Goal: Task Accomplishment & Management: Manage account settings

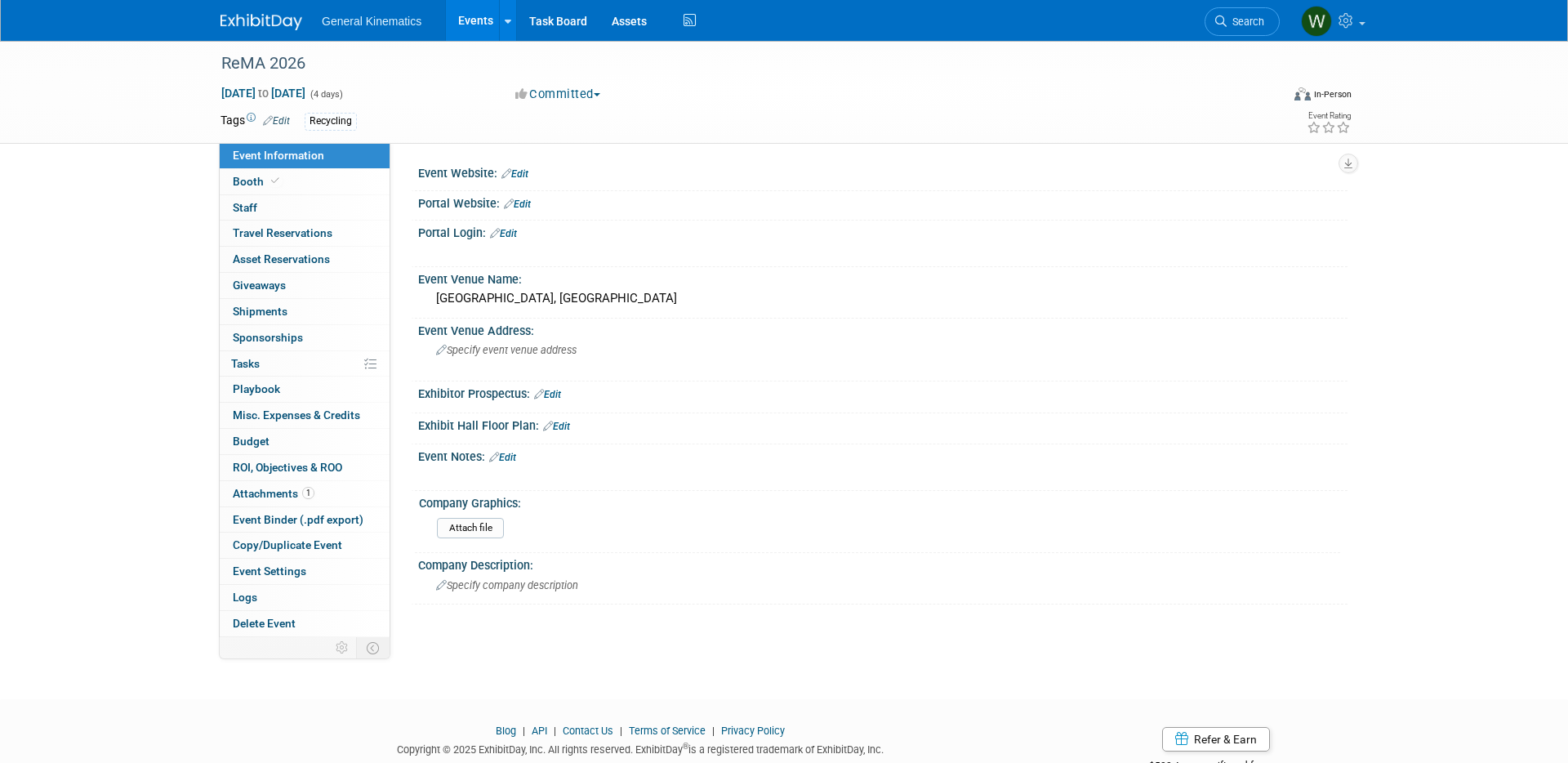
click at [246, 15] on img at bounding box center [261, 22] width 82 height 17
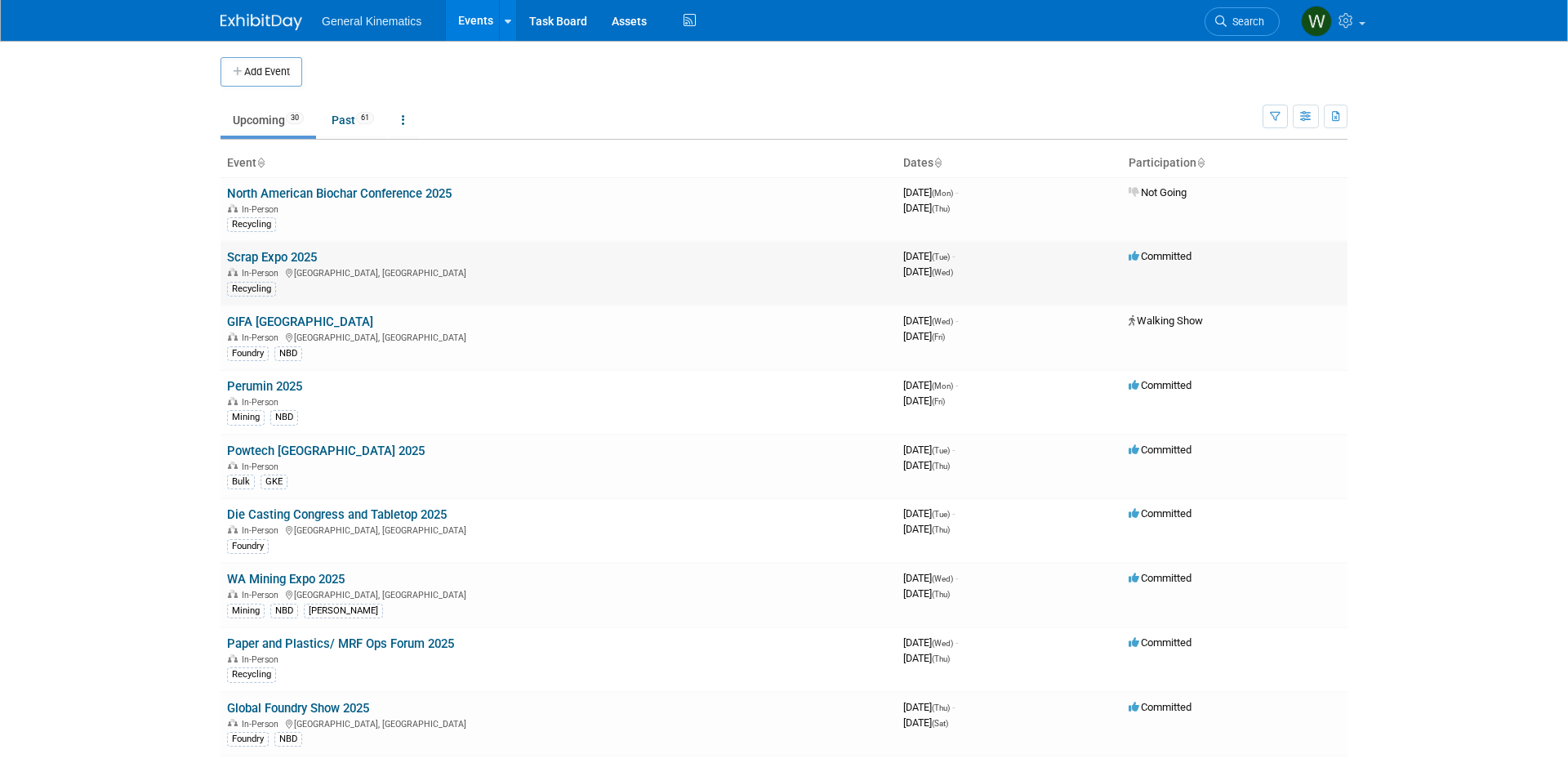
click at [296, 255] on link "Scrap Expo 2025" at bounding box center [271, 257] width 90 height 15
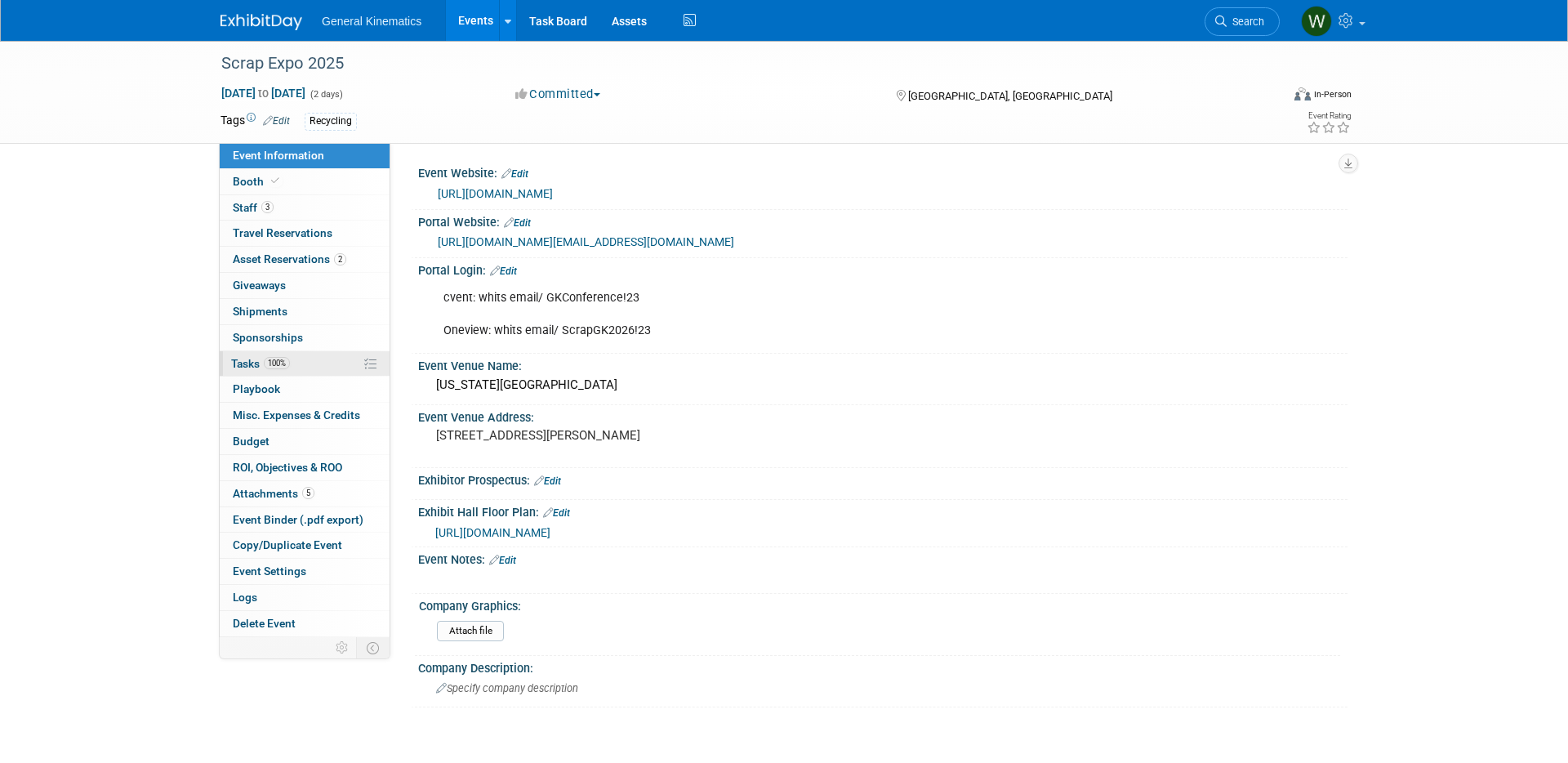
click at [308, 358] on link "100% Tasks 100%" at bounding box center [304, 363] width 170 height 25
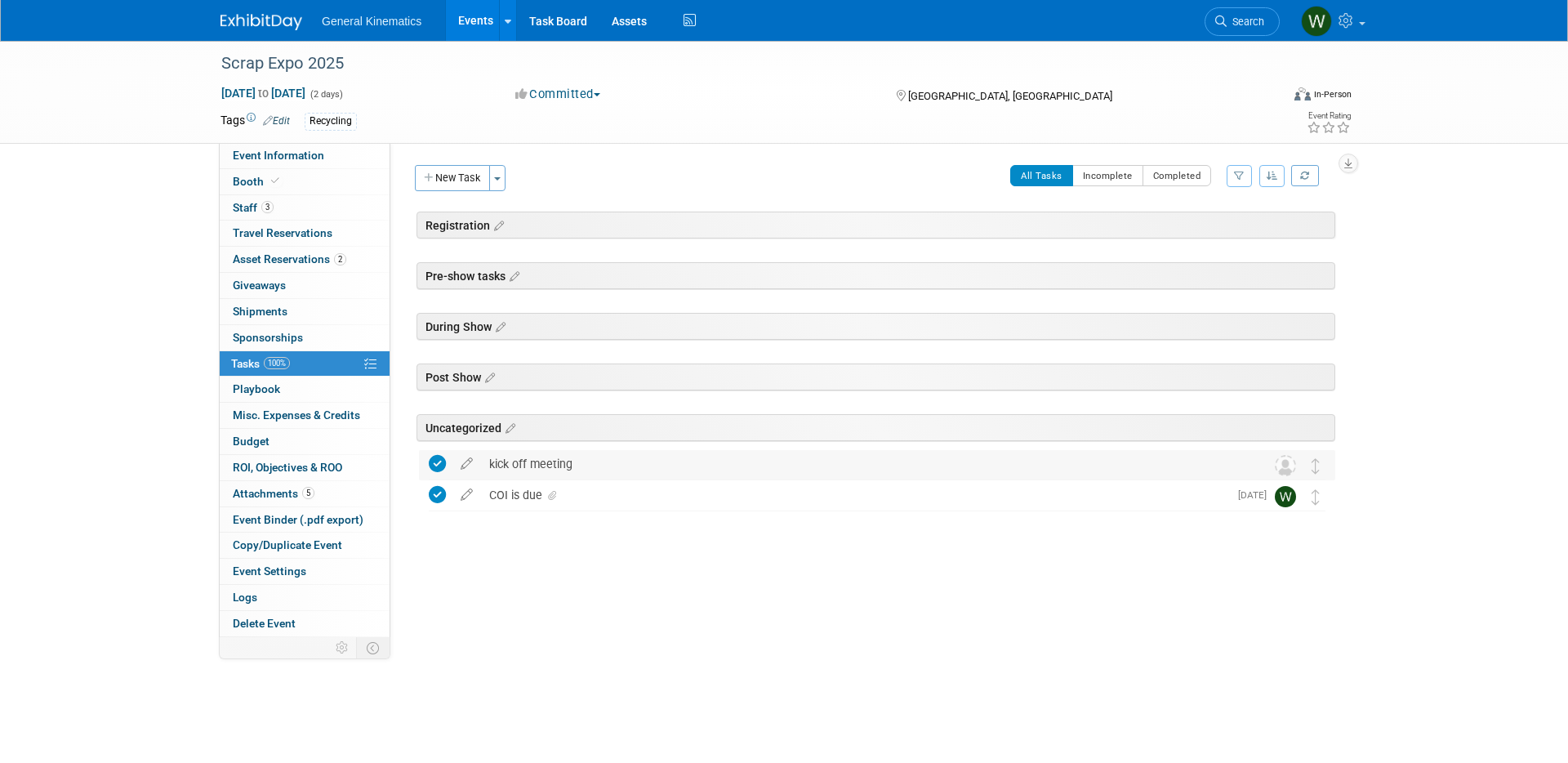
click at [534, 467] on div "kick off meeting" at bounding box center [861, 464] width 761 height 28
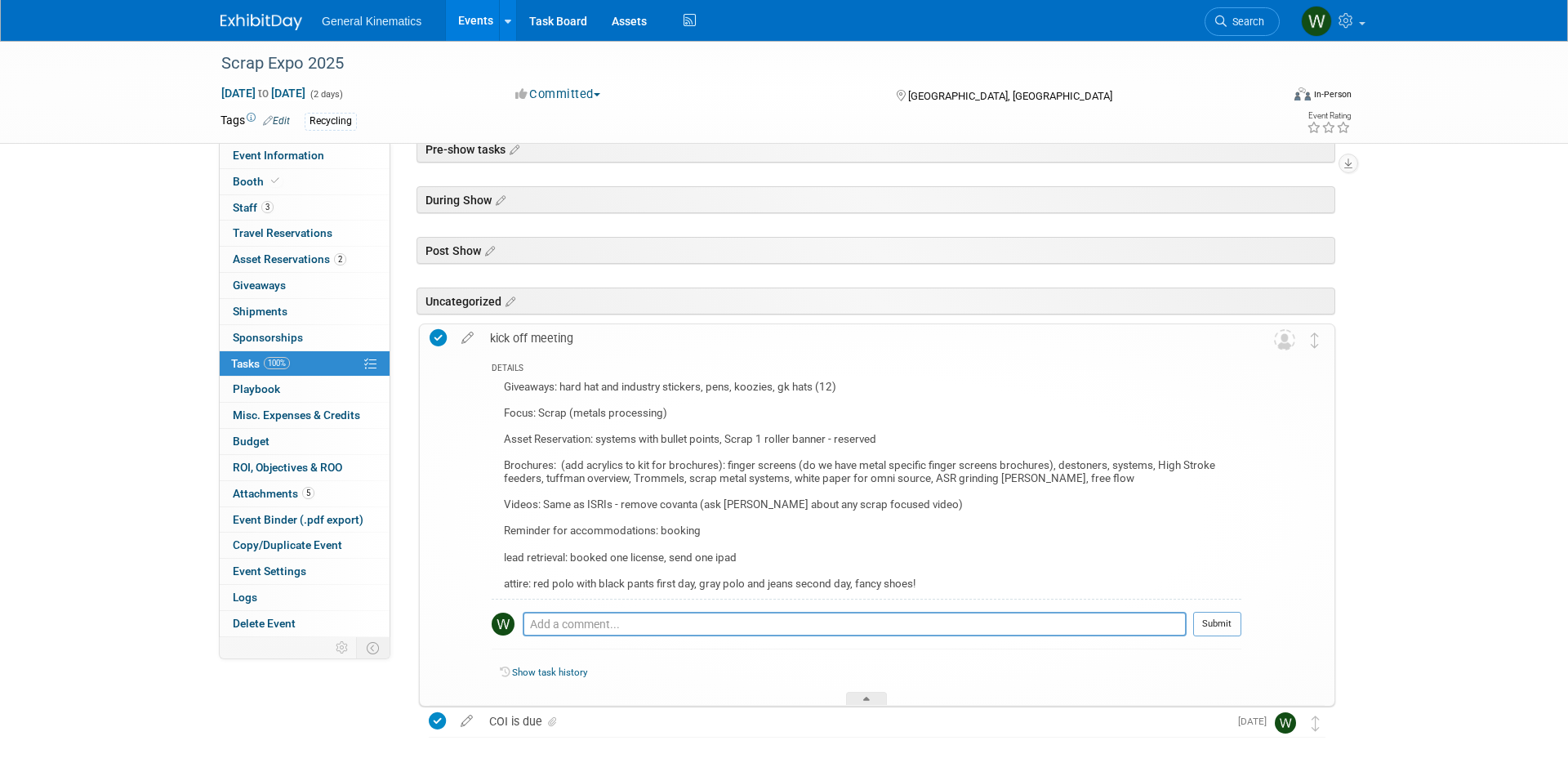
scroll to position [130, 0]
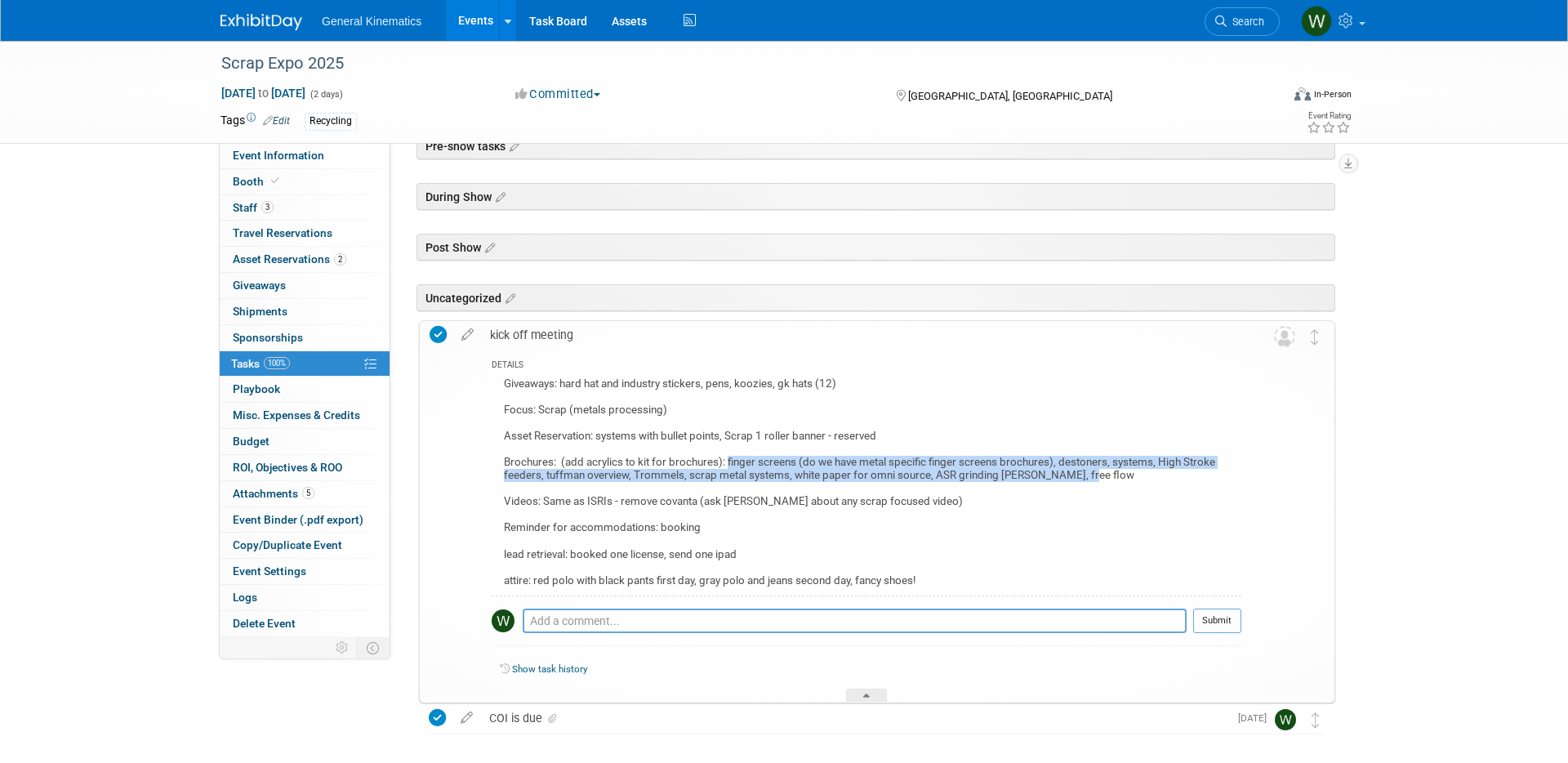
drag, startPoint x: 1072, startPoint y: 479, endPoint x: 728, endPoint y: 461, distance: 344.5
click at [728, 461] on div "Giveaways: hard hat and industry stickers, pens, koozies, gk hats (12) Focus: S…" at bounding box center [866, 484] width 750 height 222
copy div "finger screens (do we have metal specific finger screens brochures), destoners,…"
click at [466, 333] on icon at bounding box center [468, 331] width 29 height 20
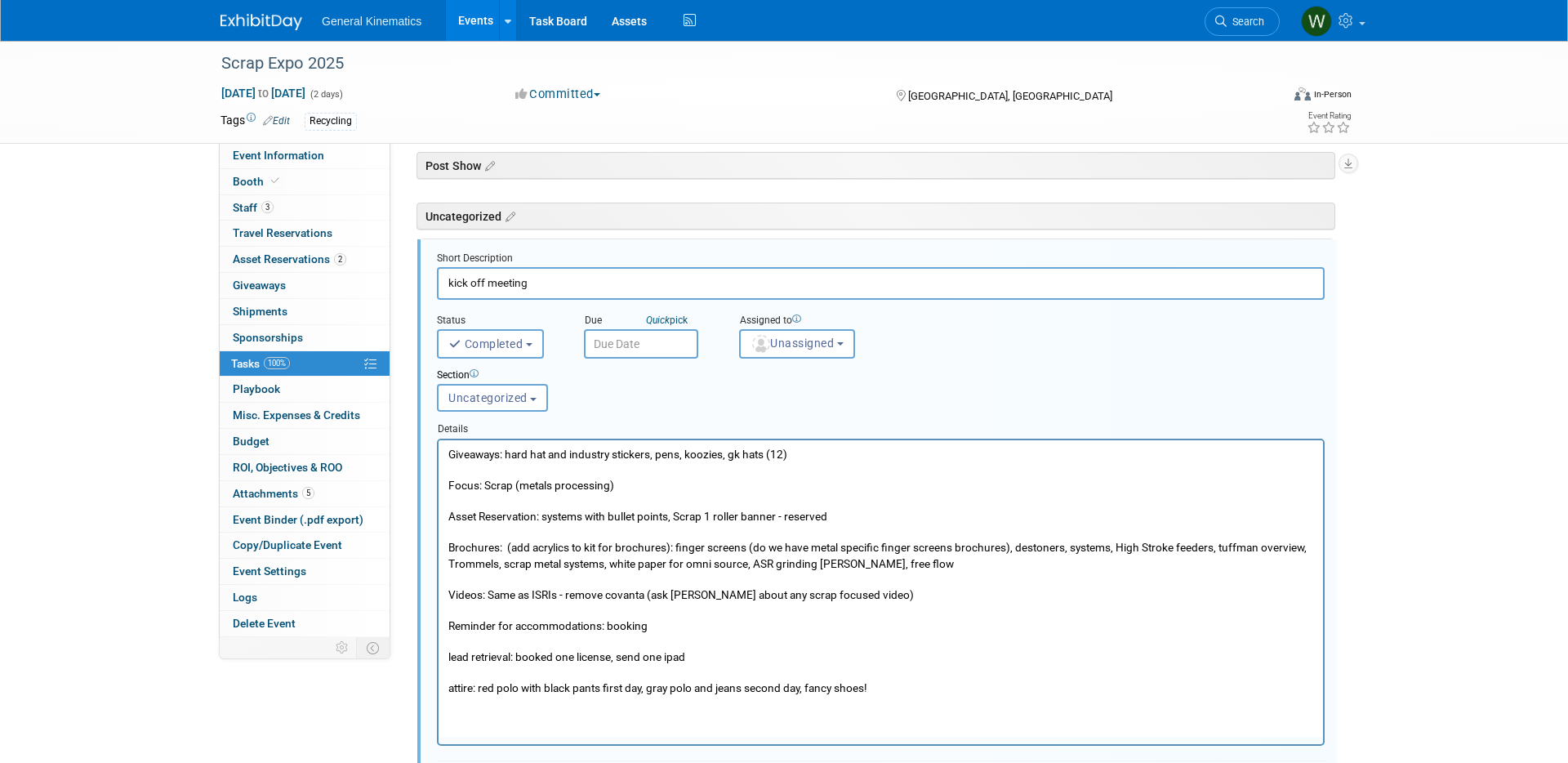
scroll to position [0, 0]
click at [1208, 546] on p "Giveaways: hard hat and industry stickers, pens, koozies, gk hats (12) Focus: S…" at bounding box center [880, 571] width 865 height 249
click at [1115, 546] on p "Giveaways: hard hat and industry stickers, pens, koozies, gk hats (12) Focus: S…" at bounding box center [880, 571] width 865 height 249
click at [1073, 547] on p "Giveaways: hard hat and industry stickers, pens, koozies, gk hats (12) Focus: S…" at bounding box center [880, 571] width 865 height 249
click at [1070, 547] on p "Giveaways: hard hat and industry stickers, pens, koozies, gk hats (12) Focus: S…" at bounding box center [880, 571] width 865 height 249
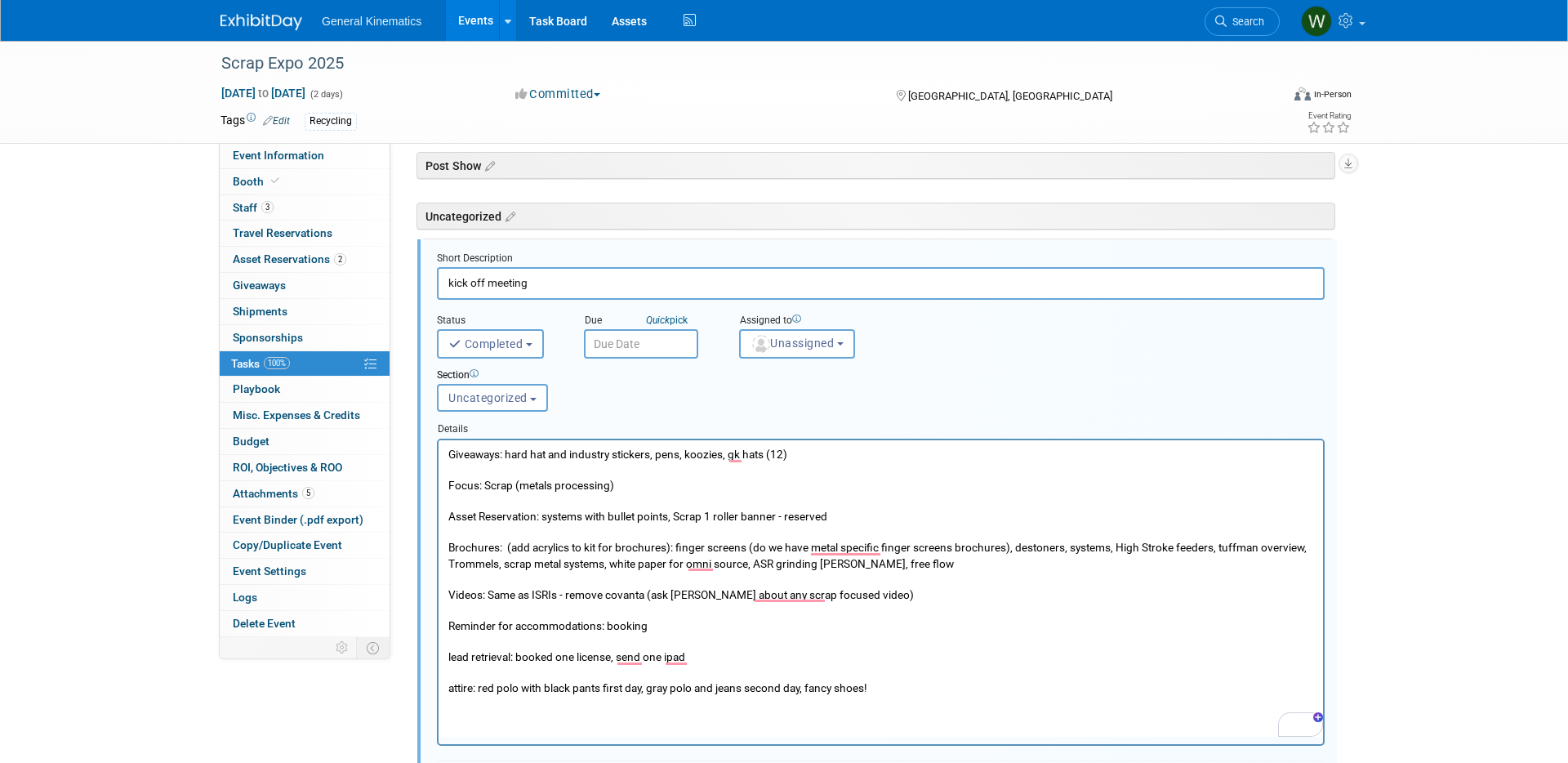
click at [1014, 546] on p "Giveaways: hard hat and industry stickers, pens, koozies, gk hats (12) Focus: S…" at bounding box center [880, 571] width 865 height 249
click at [1075, 544] on p "Giveaways: hard hat and industry stickers, pens, koozies, gk hats (12) Focus: S…" at bounding box center [880, 571] width 865 height 249
click at [552, 563] on p "Giveaways: hard hat and industry stickers, pens, koozies, gk hats (12) Focus: S…" at bounding box center [880, 571] width 865 height 249
drag, startPoint x: 1231, startPoint y: 548, endPoint x: 1244, endPoint y: 547, distance: 13.0
click at [1232, 548] on p "Giveaways: hard hat and industry stickers, pens, koozies, gk hats (12) Focus: S…" at bounding box center [880, 571] width 865 height 249
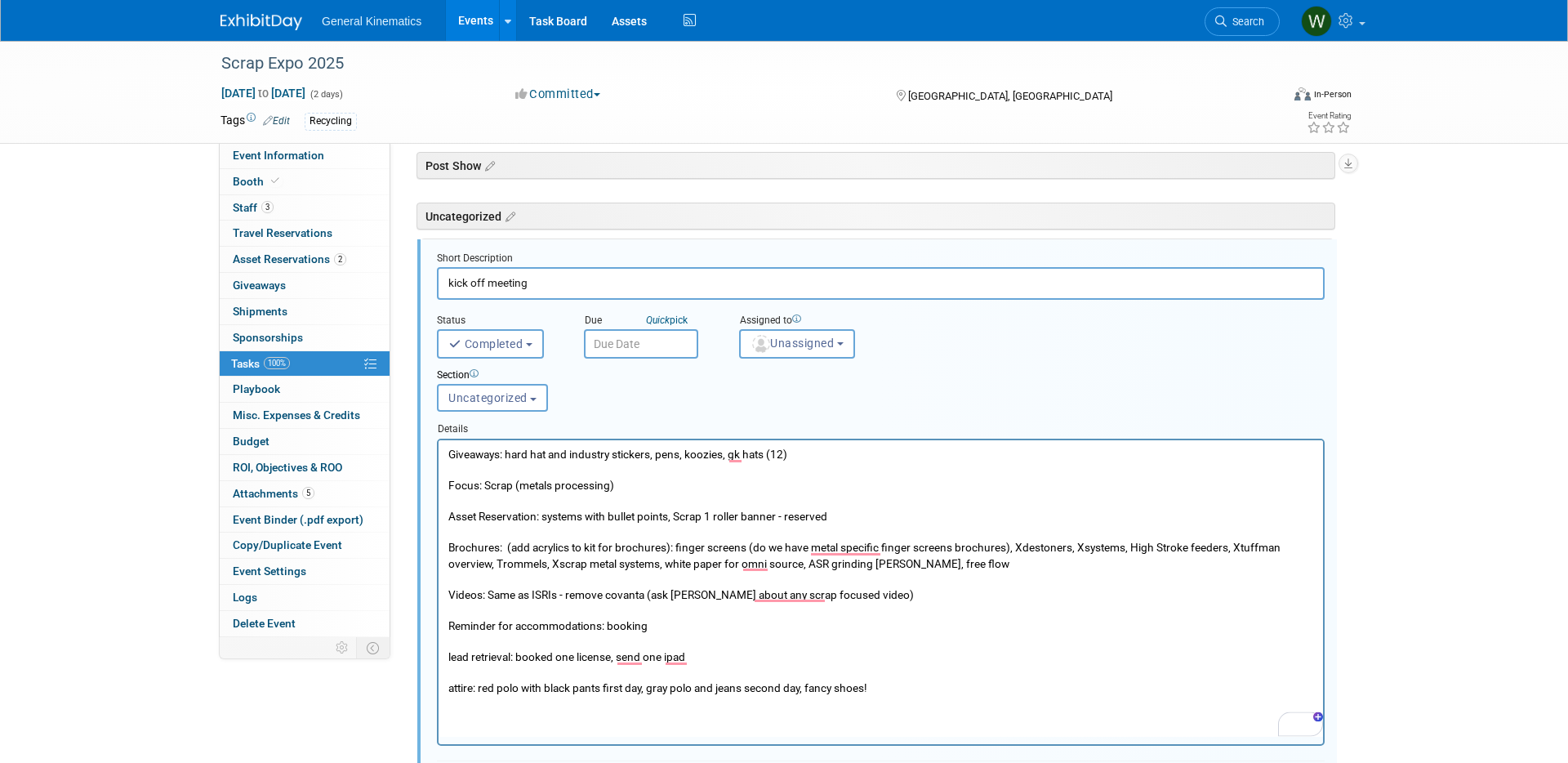
click at [1129, 546] on p "Giveaways: hard hat and industry stickers, pens, koozies, gk hats (12) Focus: S…" at bounding box center [880, 571] width 865 height 249
drag, startPoint x: 674, startPoint y: 544, endPoint x: 701, endPoint y: 540, distance: 27.3
click at [674, 544] on p "Giveaways: hard hat and industry stickers, pens, koozies, gk hats (12) Focus: S…" at bounding box center [880, 571] width 865 height 249
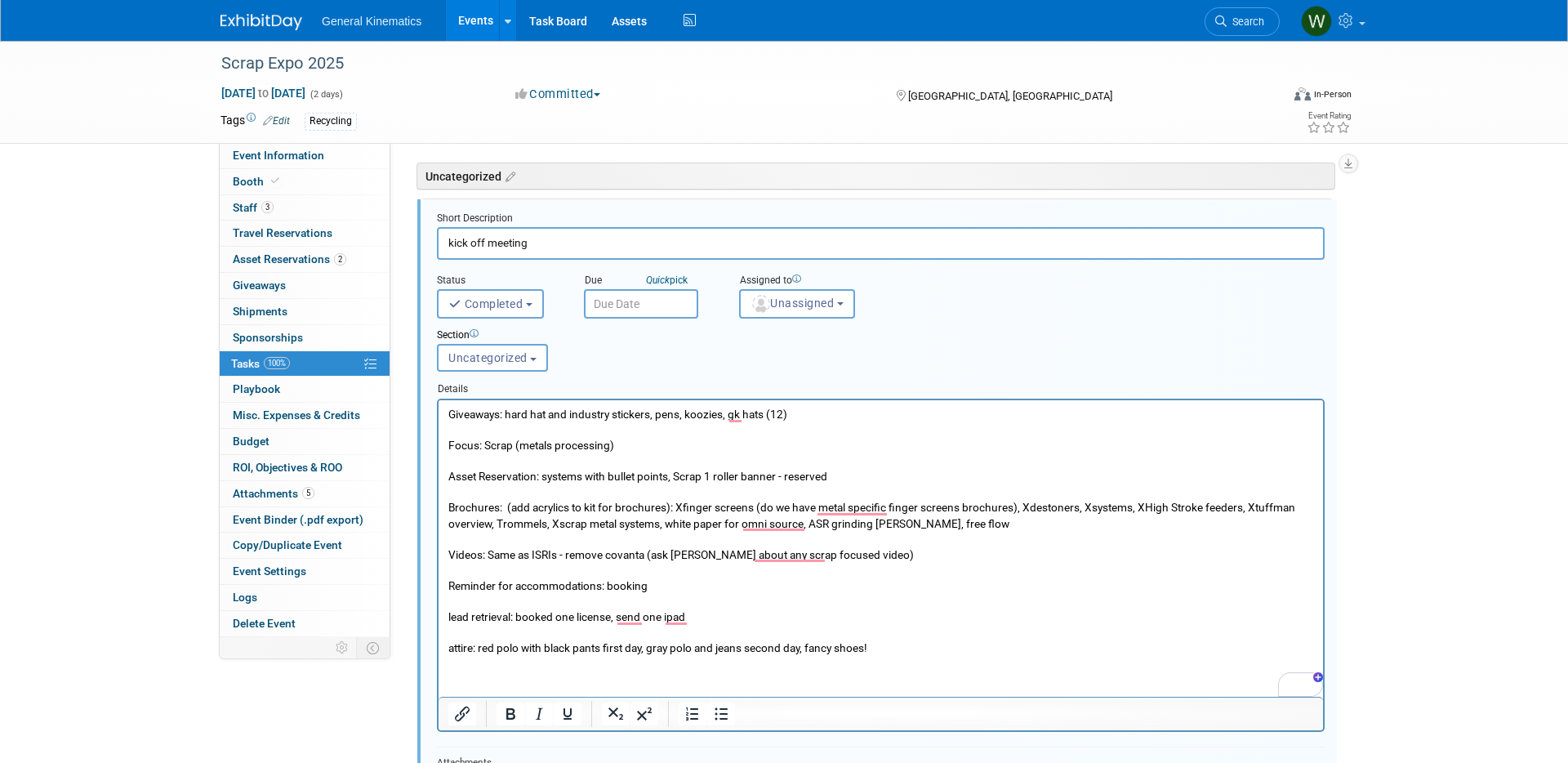
scroll to position [259, 0]
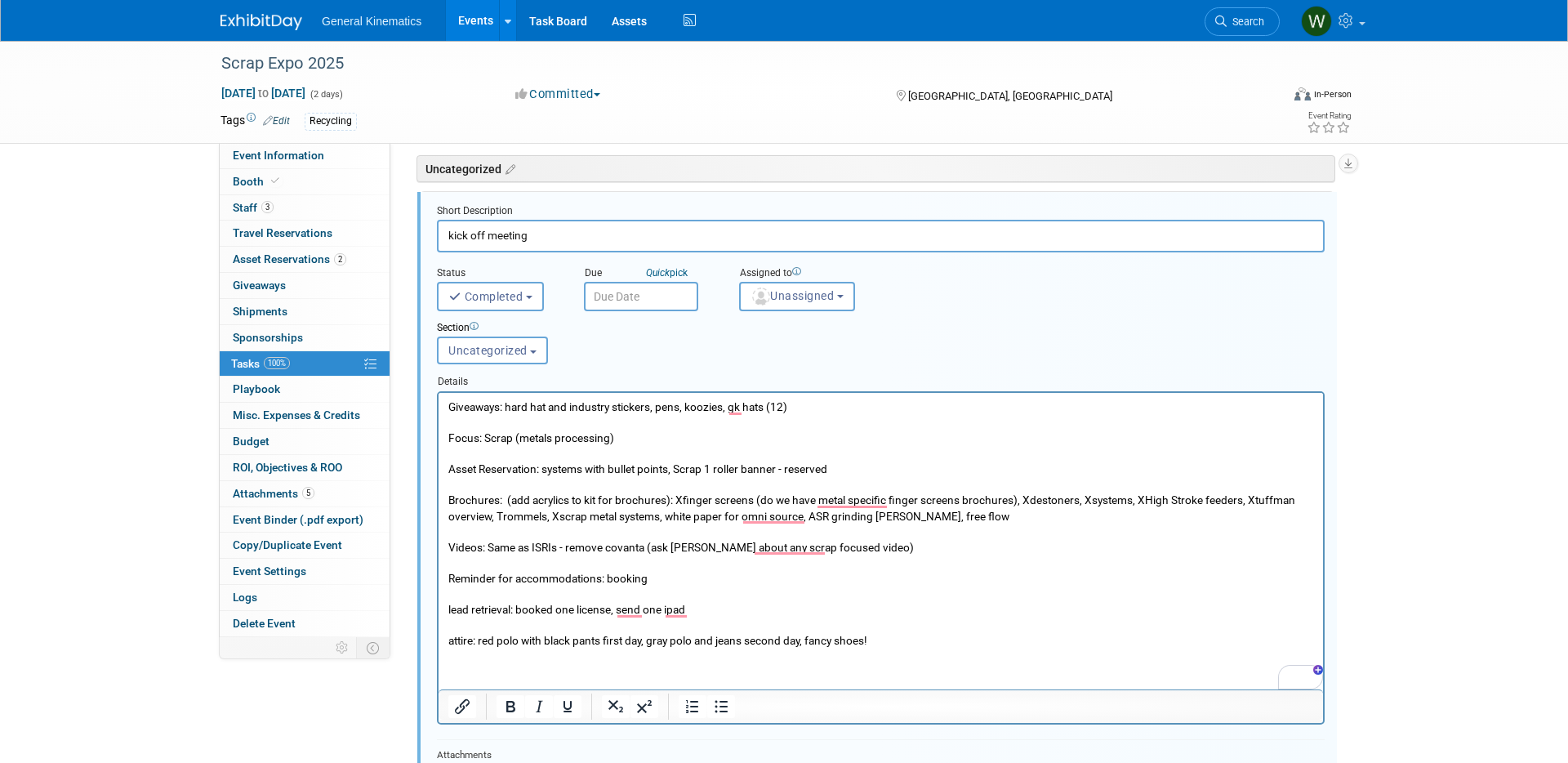
click at [495, 515] on p "Giveaways: hard hat and industry stickers, pens, koozies, gk hats (12) Focus: S…" at bounding box center [880, 523] width 865 height 249
click at [910, 514] on p "Giveaways: hard hat and industry stickers, pens, koozies, gk hats (12) Focus: S…" at bounding box center [880, 523] width 865 height 249
click at [1035, 535] on p "Giveaways: hard hat and industry stickers, pens, koozies, gk hats (12) Focus: S…" at bounding box center [880, 523] width 865 height 249
click at [673, 515] on p "Giveaways: hard hat and industry stickers, pens, koozies, gk hats (12) Focus: S…" at bounding box center [880, 523] width 865 height 249
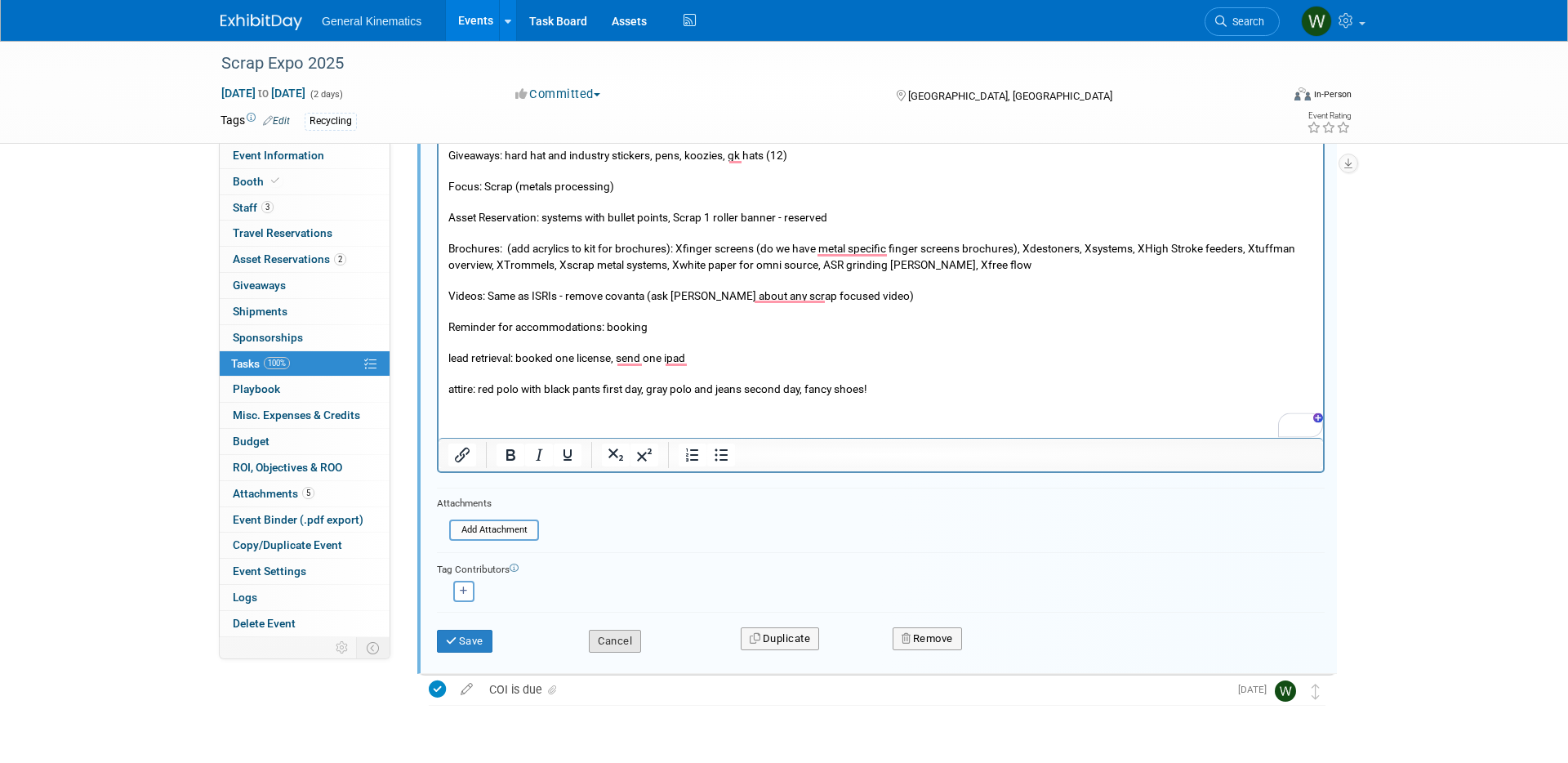
scroll to position [554, 0]
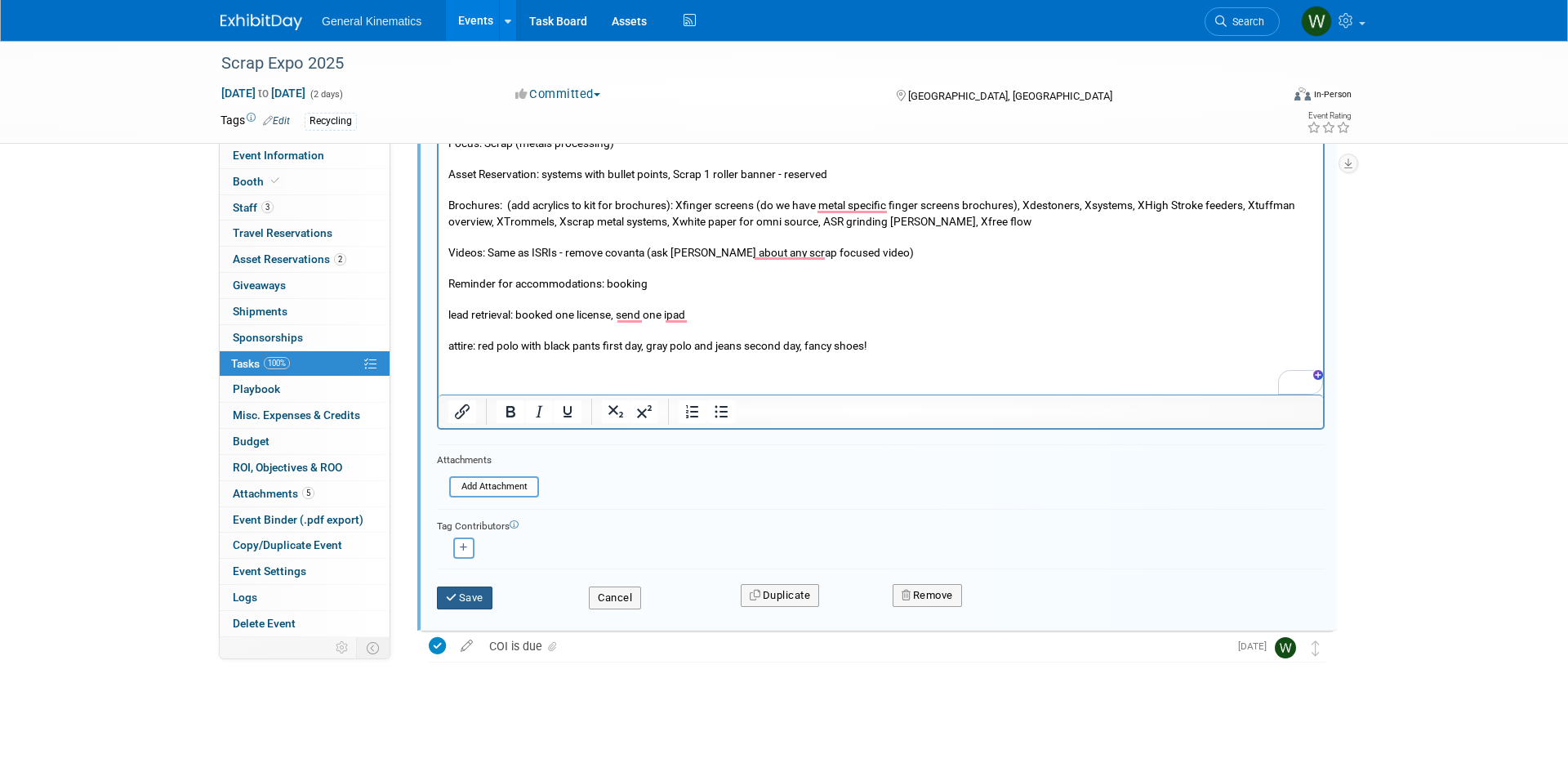
click at [465, 602] on button "Save" at bounding box center [465, 598] width 56 height 23
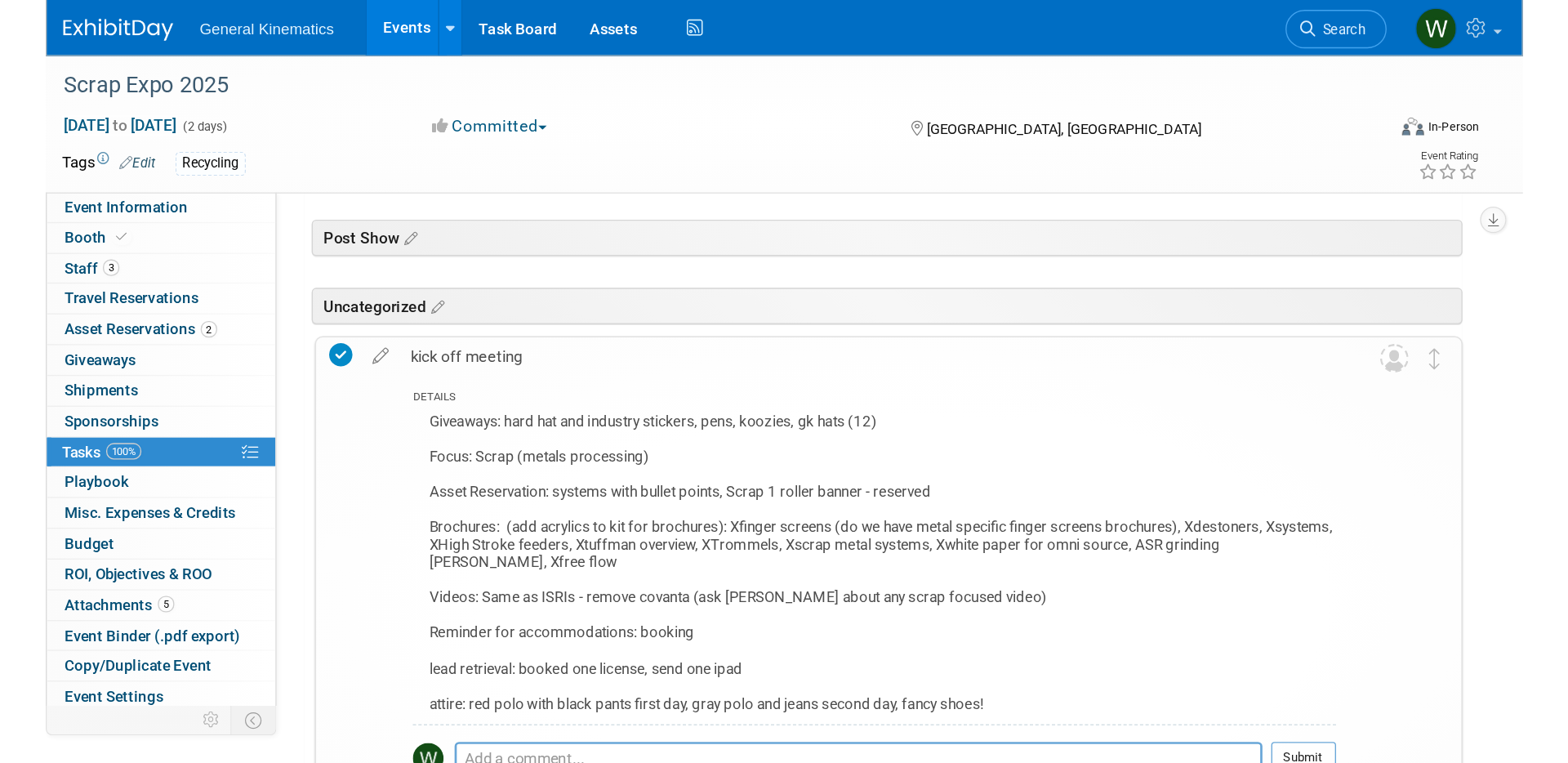
scroll to position [180, 0]
